Goal: Task Accomplishment & Management: Manage account settings

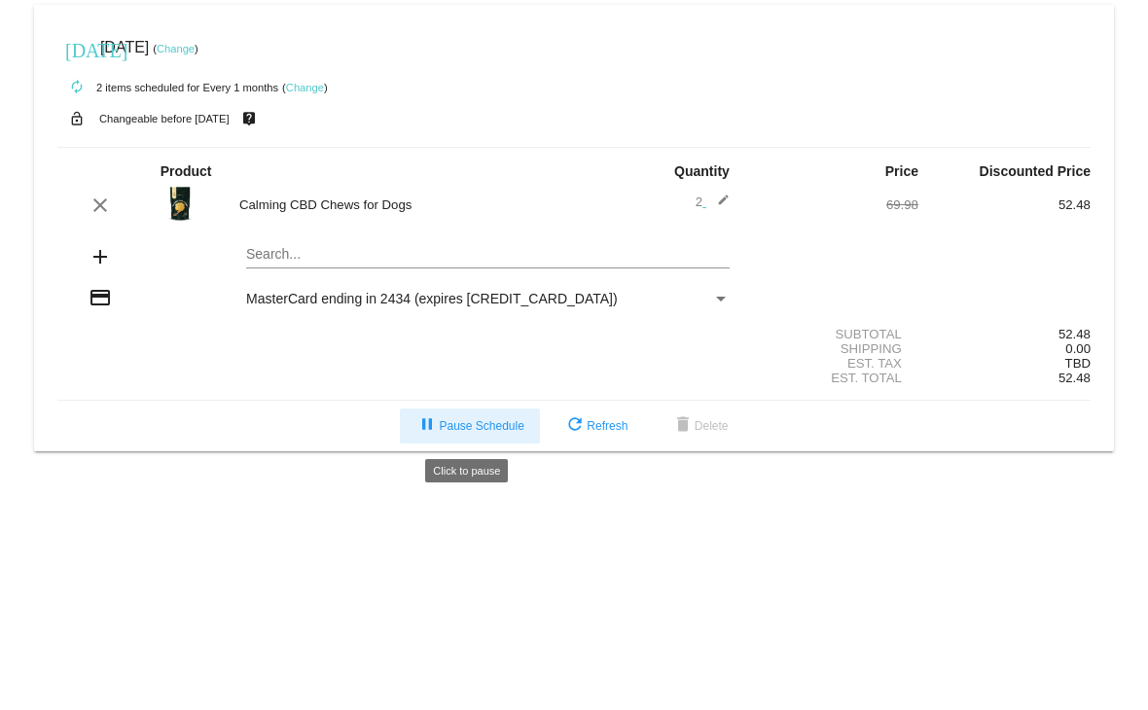
click at [452, 436] on button "pause Pause Schedule" at bounding box center [469, 426] width 139 height 35
click at [449, 429] on span "play_arrow Resume Schedule" at bounding box center [470, 426] width 119 height 14
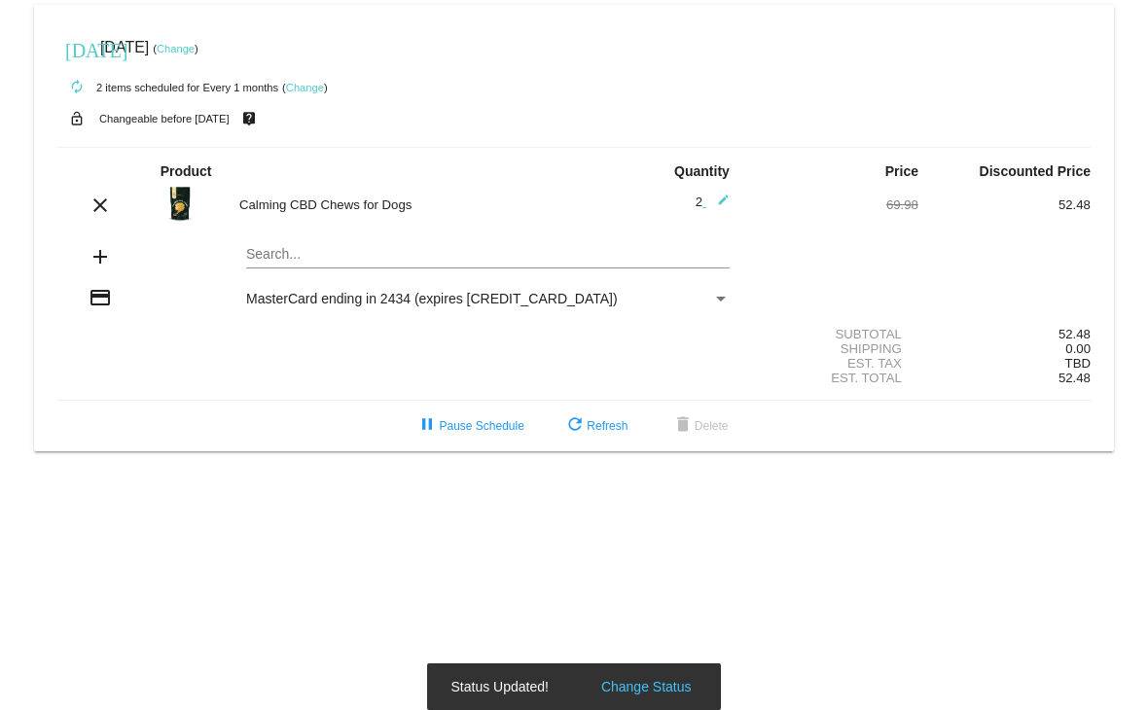
click at [195, 50] on link "Change" at bounding box center [176, 49] width 38 height 12
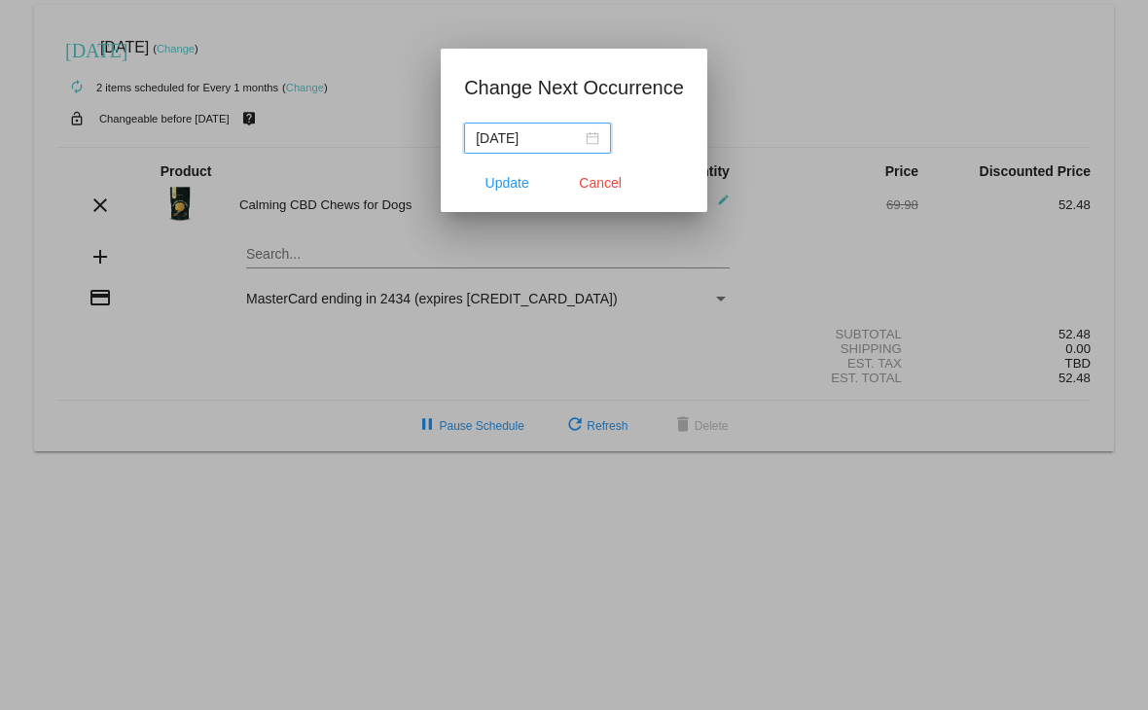
click at [588, 137] on div "[DATE]" at bounding box center [538, 137] width 124 height 21
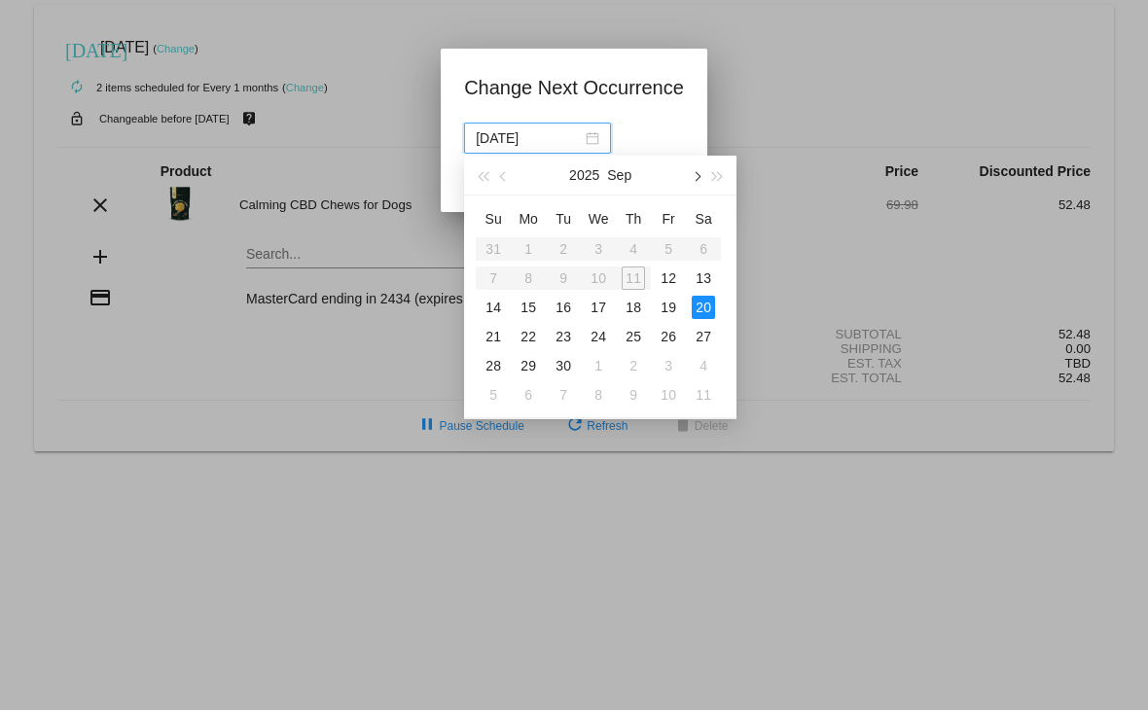
click at [697, 174] on span "button" at bounding box center [697, 176] width 10 height 10
click at [531, 335] on div "20" at bounding box center [528, 336] width 23 height 23
type input "[DATE]"
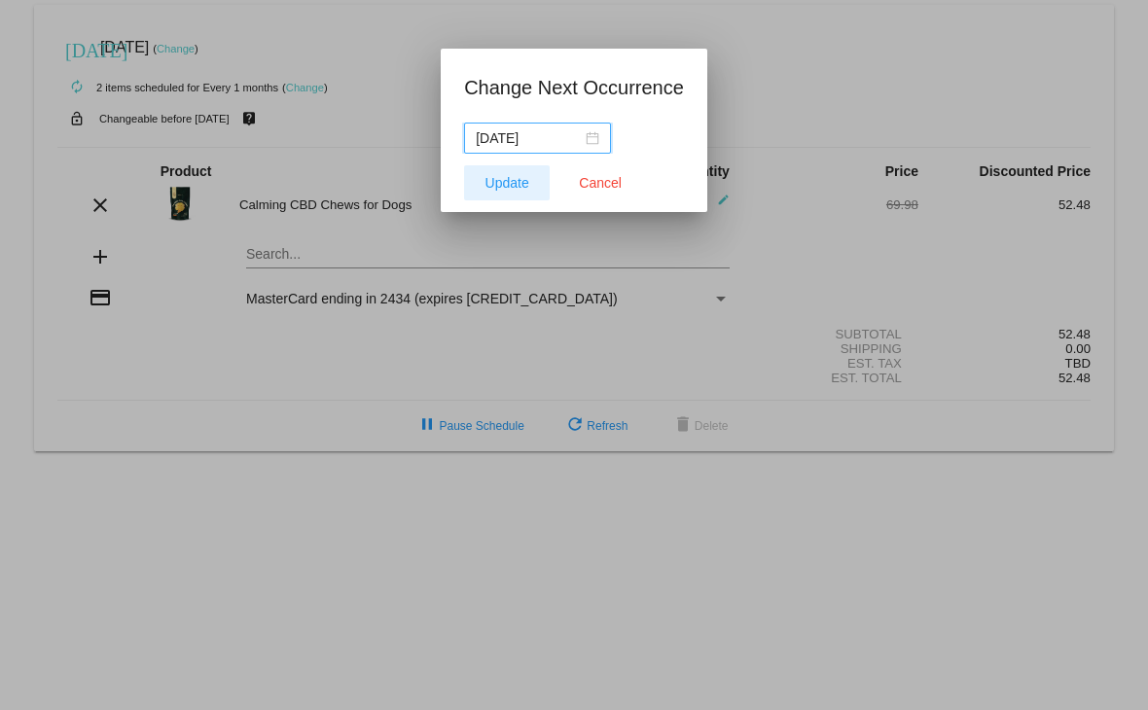
click at [498, 186] on span "Update" at bounding box center [507, 183] width 44 height 16
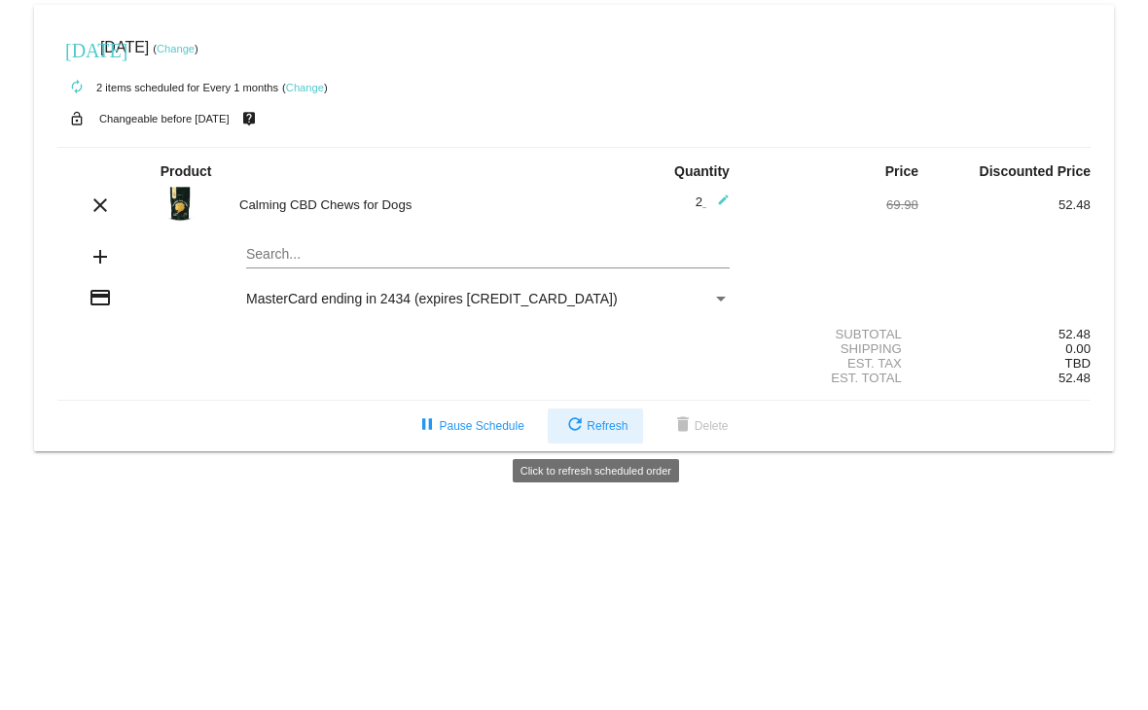
click at [578, 434] on mat-icon "refresh" at bounding box center [574, 425] width 23 height 23
click at [195, 48] on link "Change" at bounding box center [176, 49] width 38 height 12
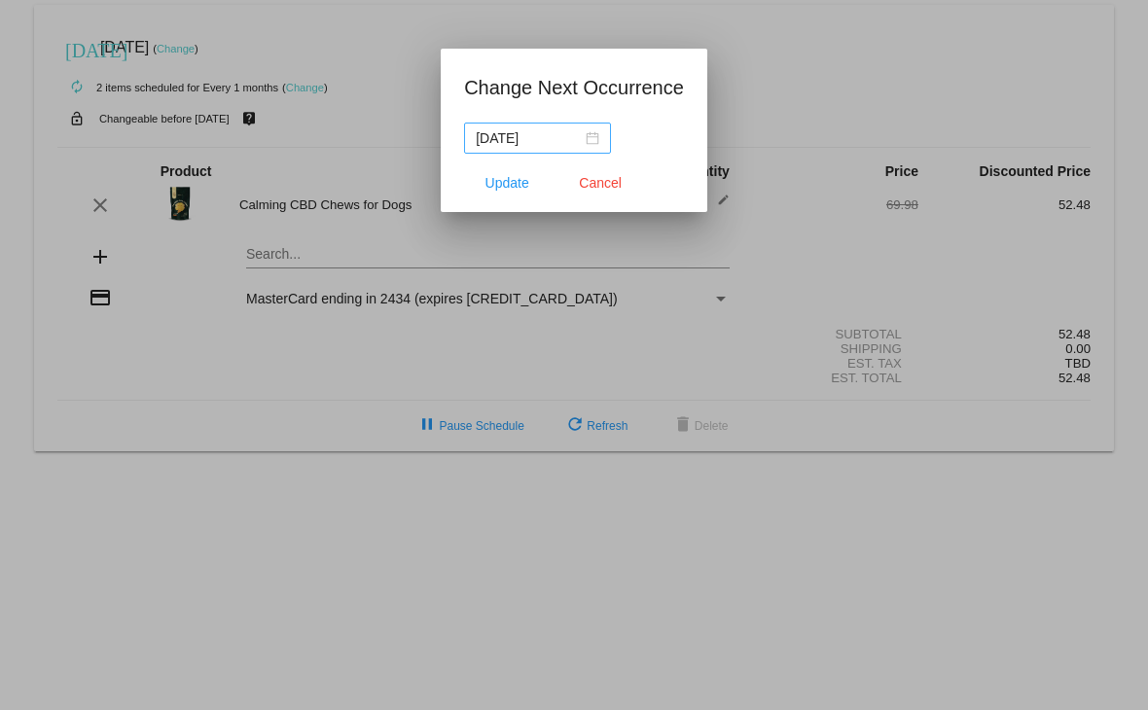
click at [590, 142] on div "[DATE]" at bounding box center [538, 137] width 124 height 21
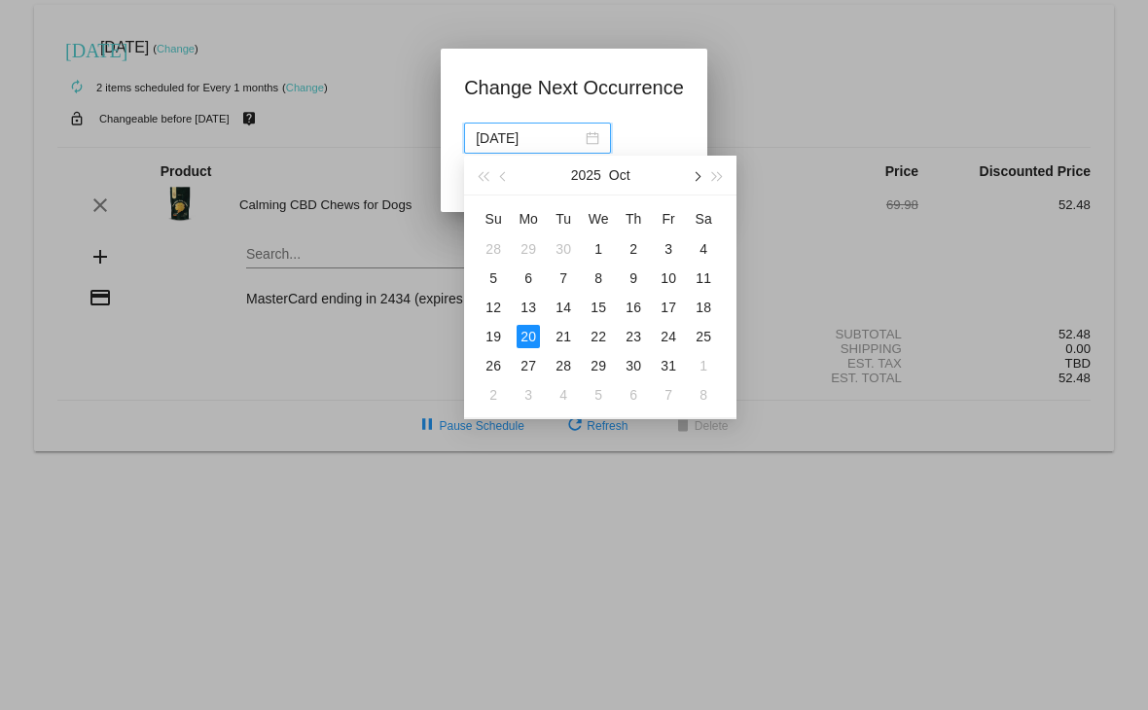
click at [696, 177] on span "button" at bounding box center [697, 176] width 10 height 10
click at [534, 308] on div "10" at bounding box center [528, 307] width 23 height 23
type input "[DATE]"
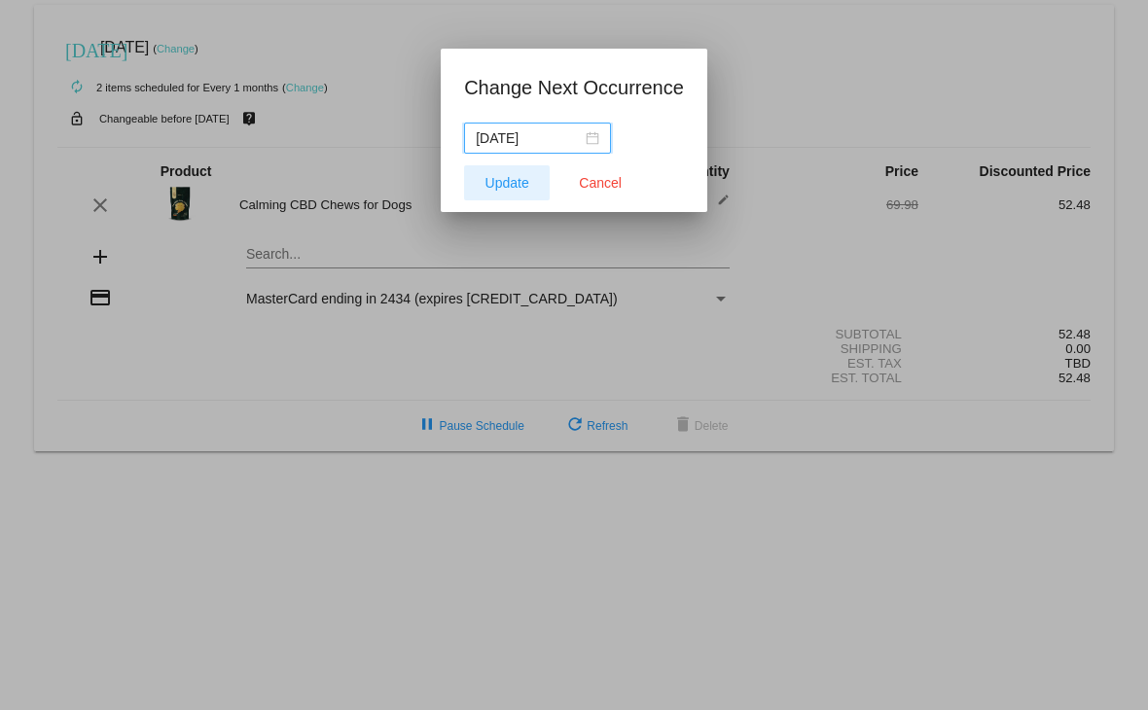
click at [508, 177] on span "Update" at bounding box center [507, 183] width 44 height 16
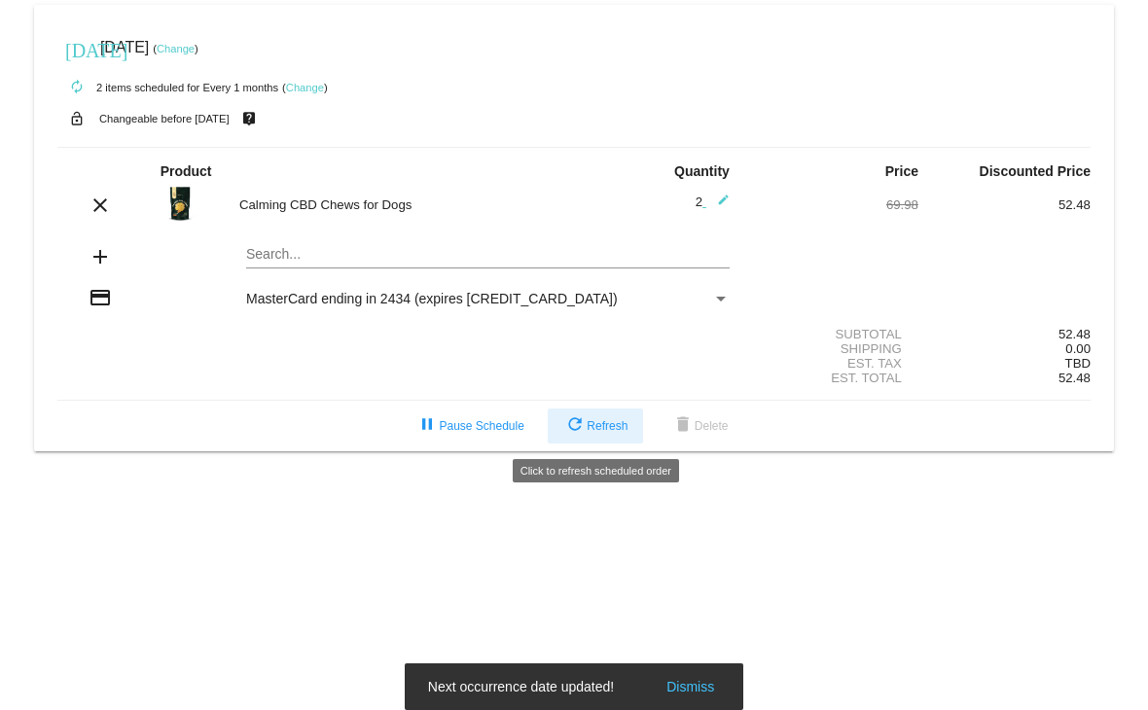
click at [580, 437] on mat-icon "refresh" at bounding box center [574, 425] width 23 height 23
